Goal: Information Seeking & Learning: Compare options

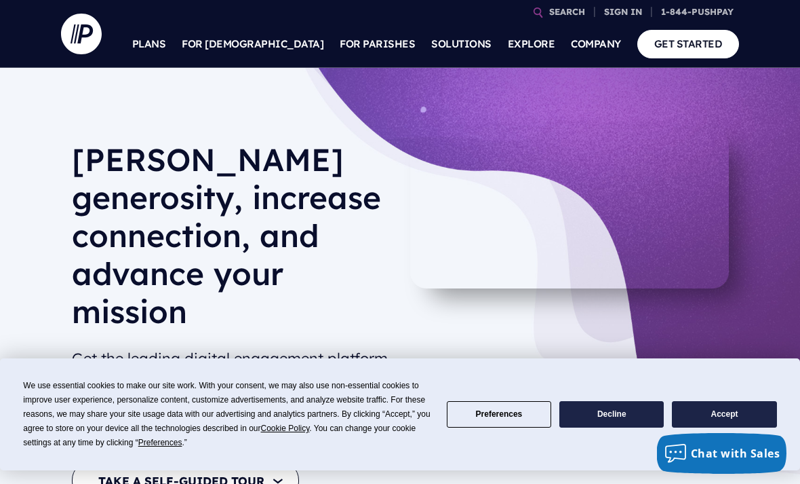
click at [421, 423] on div "We use essential cookies to make our site work. With your consent, we may also …" at bounding box center [226, 413] width 407 height 71
click at [731, 412] on button "Accept" at bounding box center [724, 414] width 104 height 26
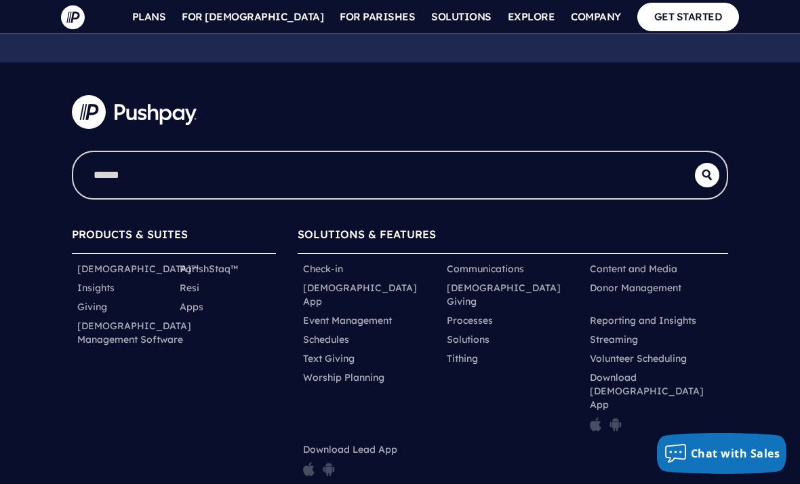
scroll to position [6642, 0]
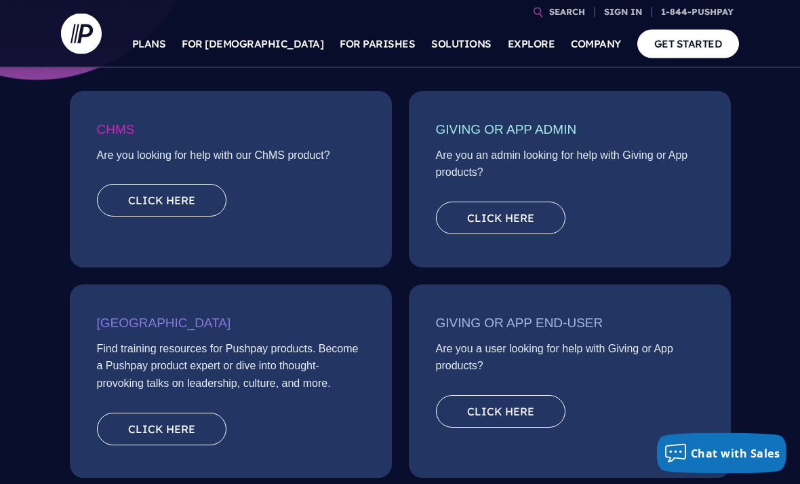
scroll to position [223, 0]
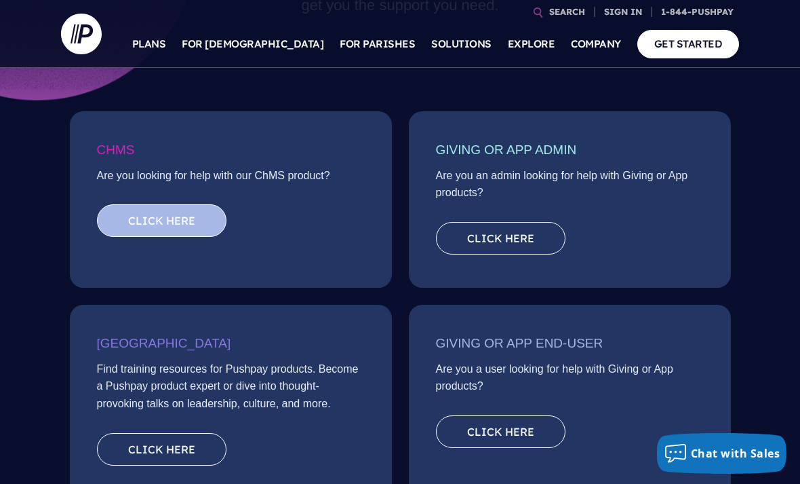
click at [198, 220] on link "Click here" at bounding box center [162, 220] width 130 height 33
click at [191, 209] on link "Click here" at bounding box center [162, 220] width 130 height 33
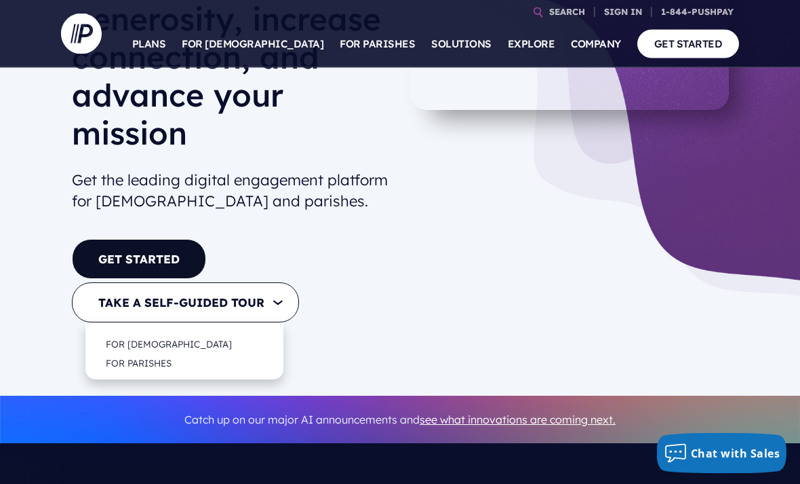
scroll to position [178, 0]
click at [156, 328] on link "FOR [DEMOGRAPHIC_DATA]" at bounding box center [168, 344] width 153 height 32
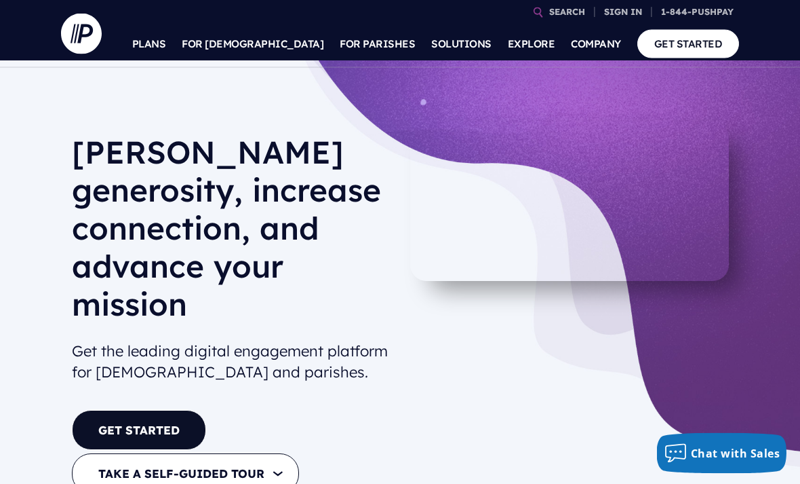
scroll to position [0, 0]
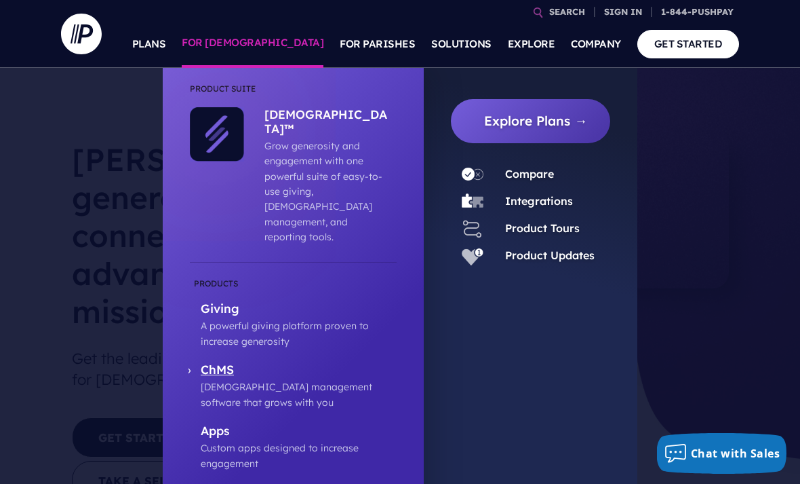
click at [257, 379] on p "[DEMOGRAPHIC_DATA] management software that grows with you" at bounding box center [299, 394] width 196 height 31
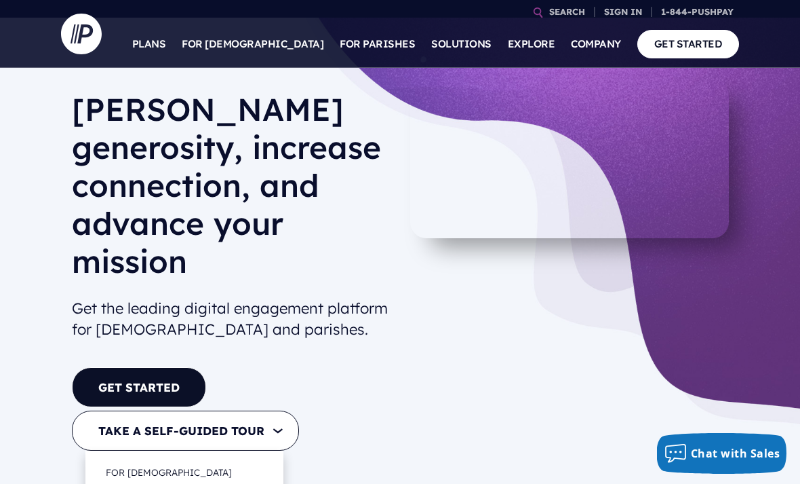
scroll to position [84, 0]
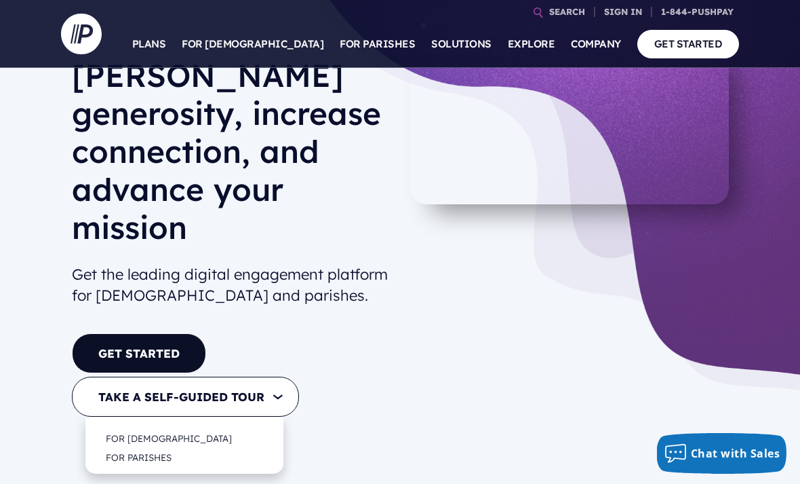
click at [233, 376] on button "TAKE A SELF-GUIDED TOUR" at bounding box center [185, 396] width 227 height 40
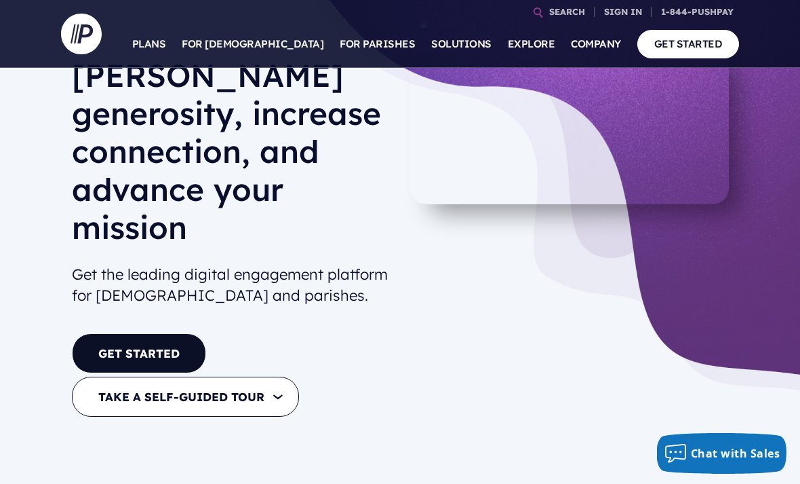
click at [310, 311] on div at bounding box center [230, 322] width 317 height 22
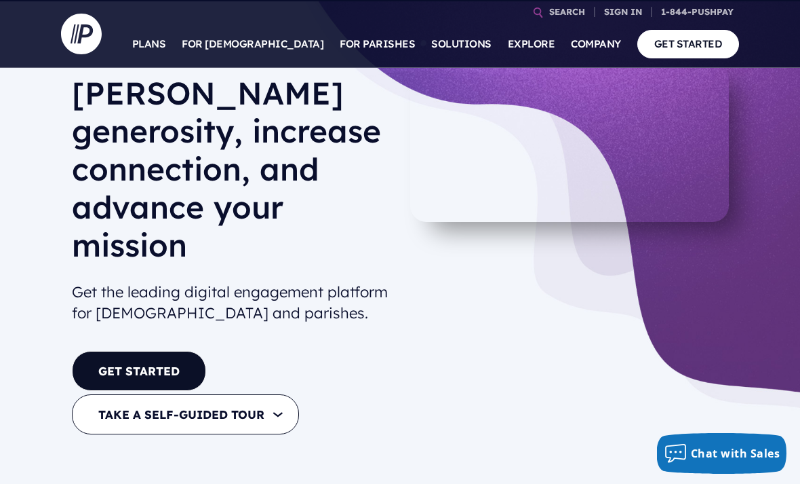
scroll to position [0, 0]
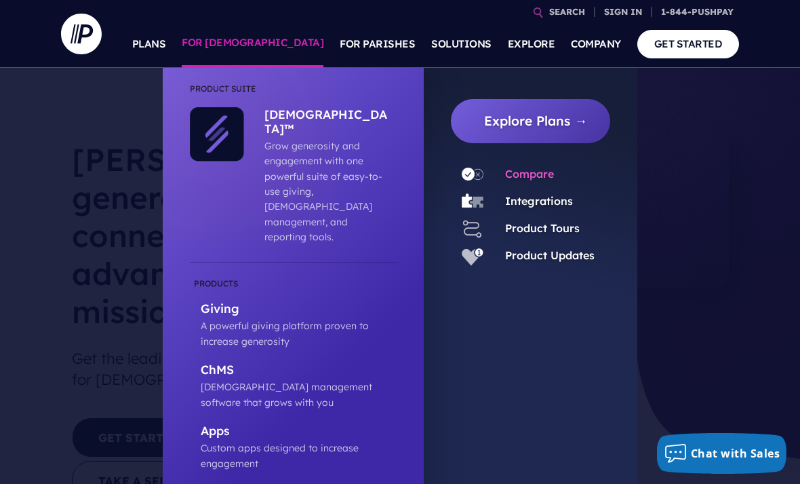
click at [521, 172] on link "Compare" at bounding box center [529, 174] width 49 height 14
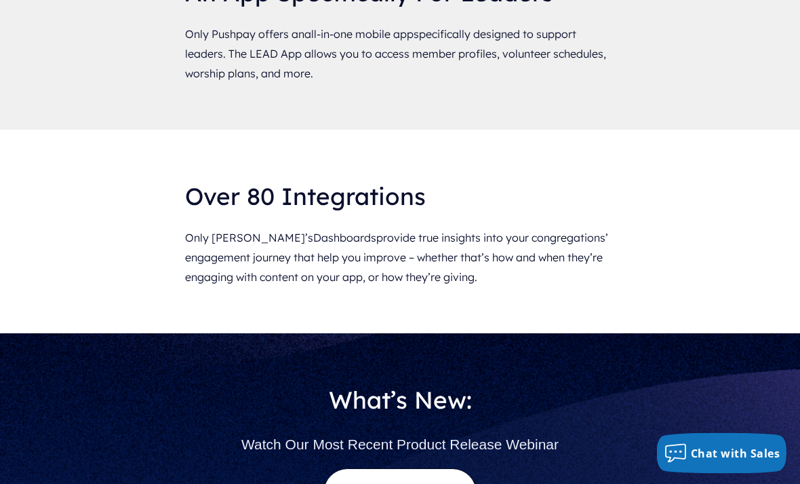
scroll to position [4893, 0]
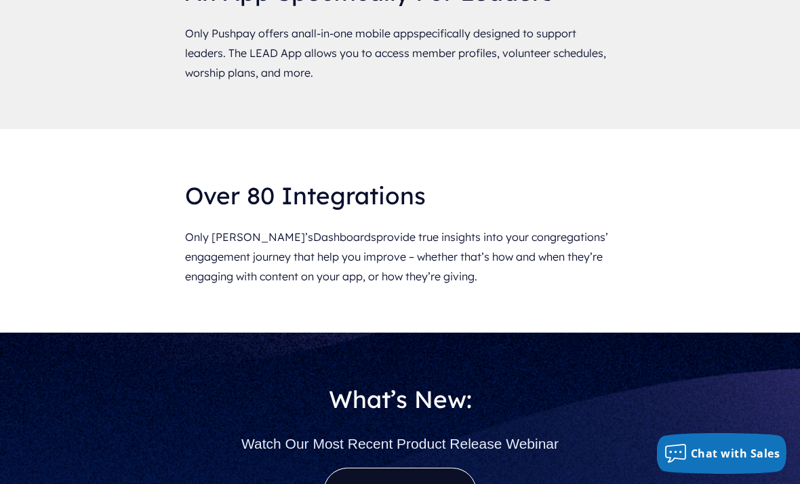
click at [388, 467] on link "Watch Now" at bounding box center [400, 491] width 153 height 48
